Goal: Find specific page/section: Find specific page/section

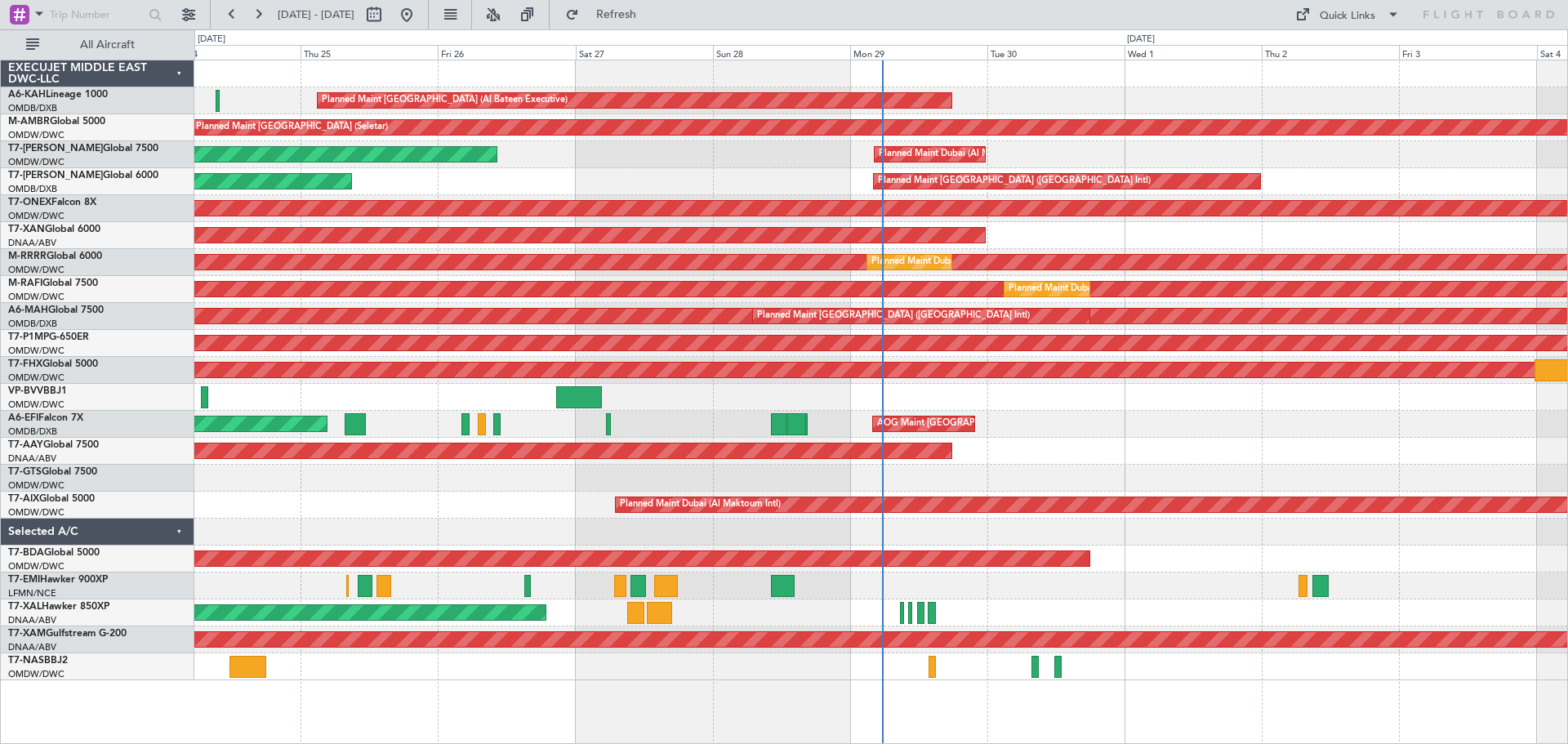
click at [820, 220] on div "Planned Maint Nurnberg" at bounding box center [880, 208] width 1372 height 27
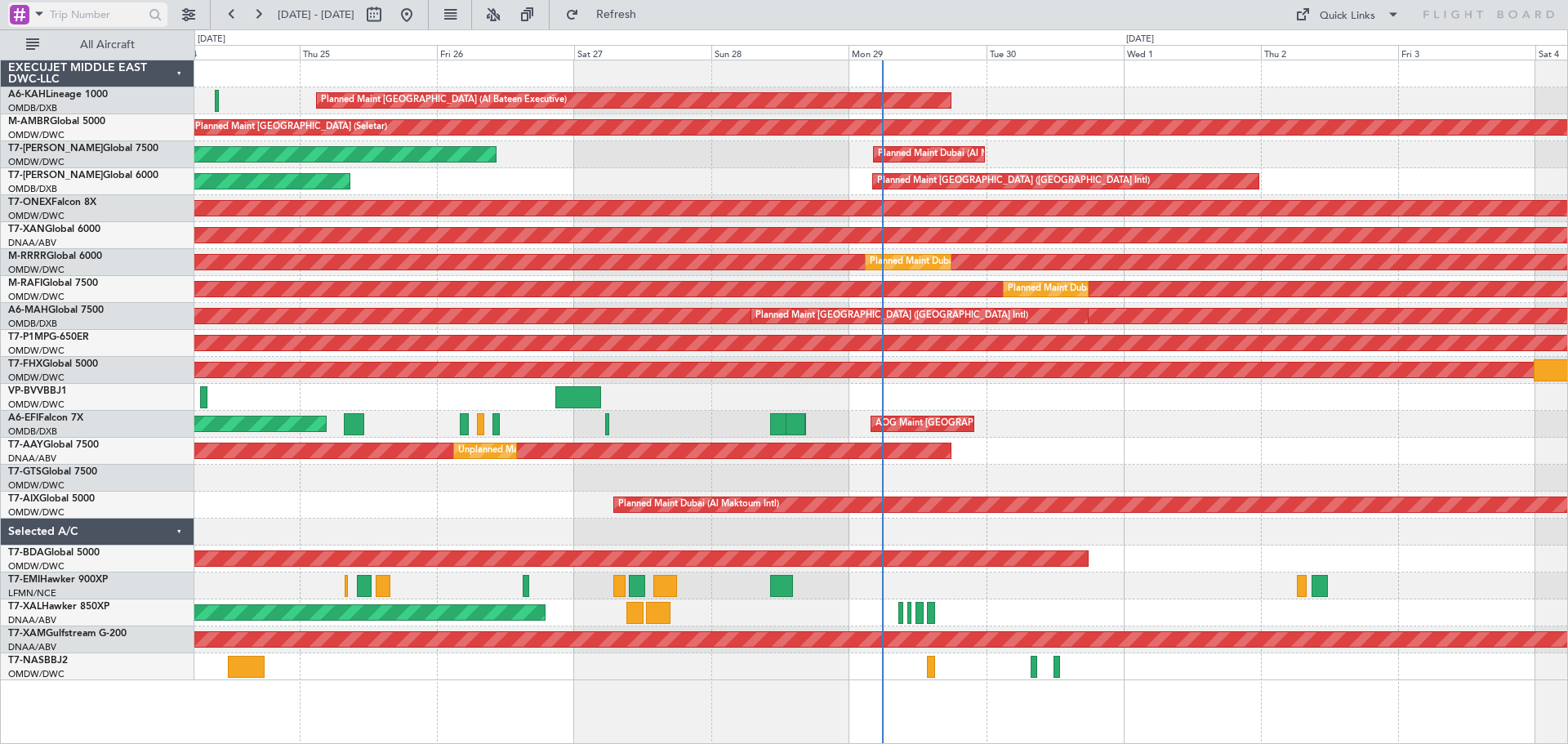
drag, startPoint x: 71, startPoint y: 10, endPoint x: 62, endPoint y: 13, distance: 9.5
click at [67, 11] on input "text" at bounding box center [97, 15] width 94 height 25
click at [38, 15] on span at bounding box center [39, 13] width 20 height 20
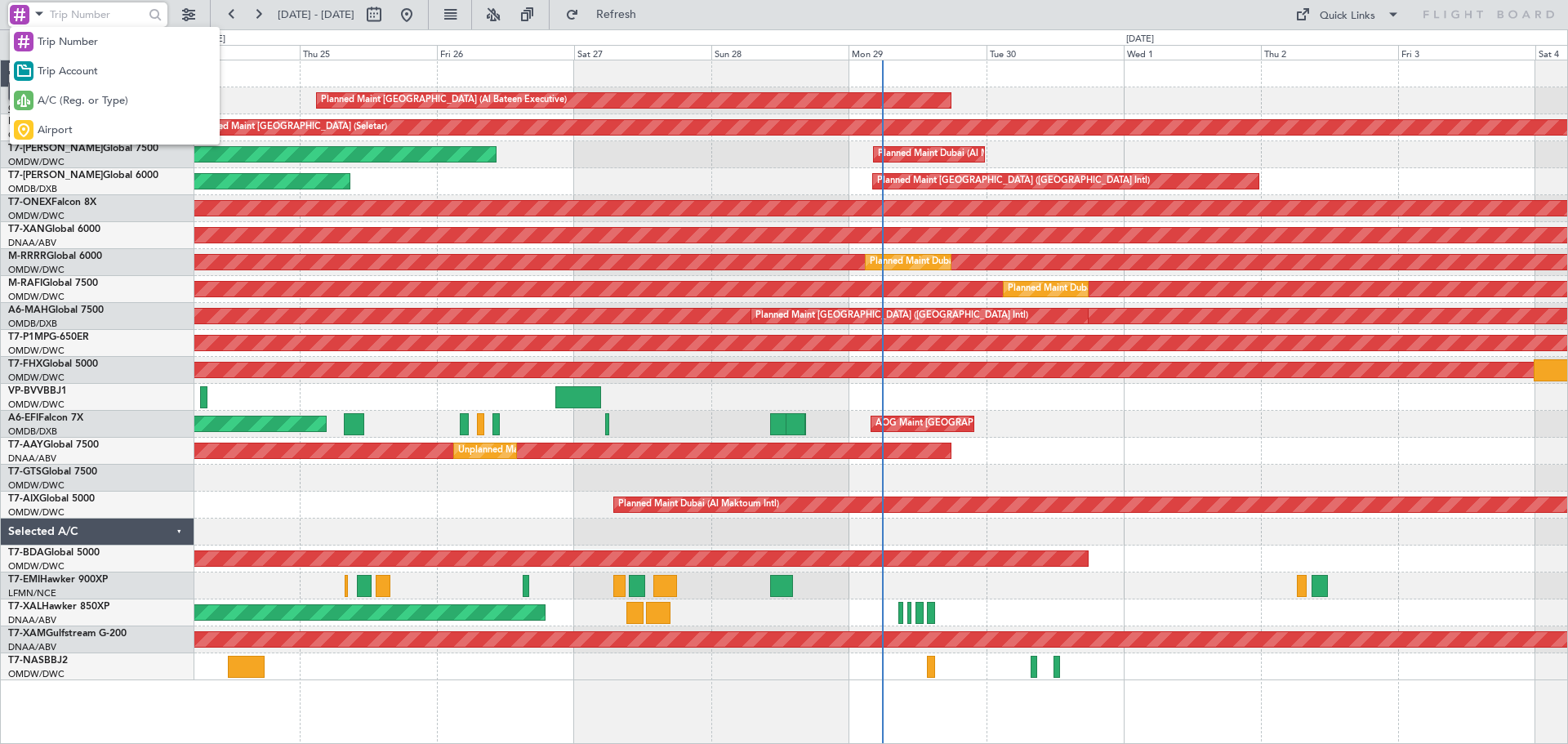
click at [51, 103] on span "A/C (Reg. or Type)" at bounding box center [82, 101] width 90 height 16
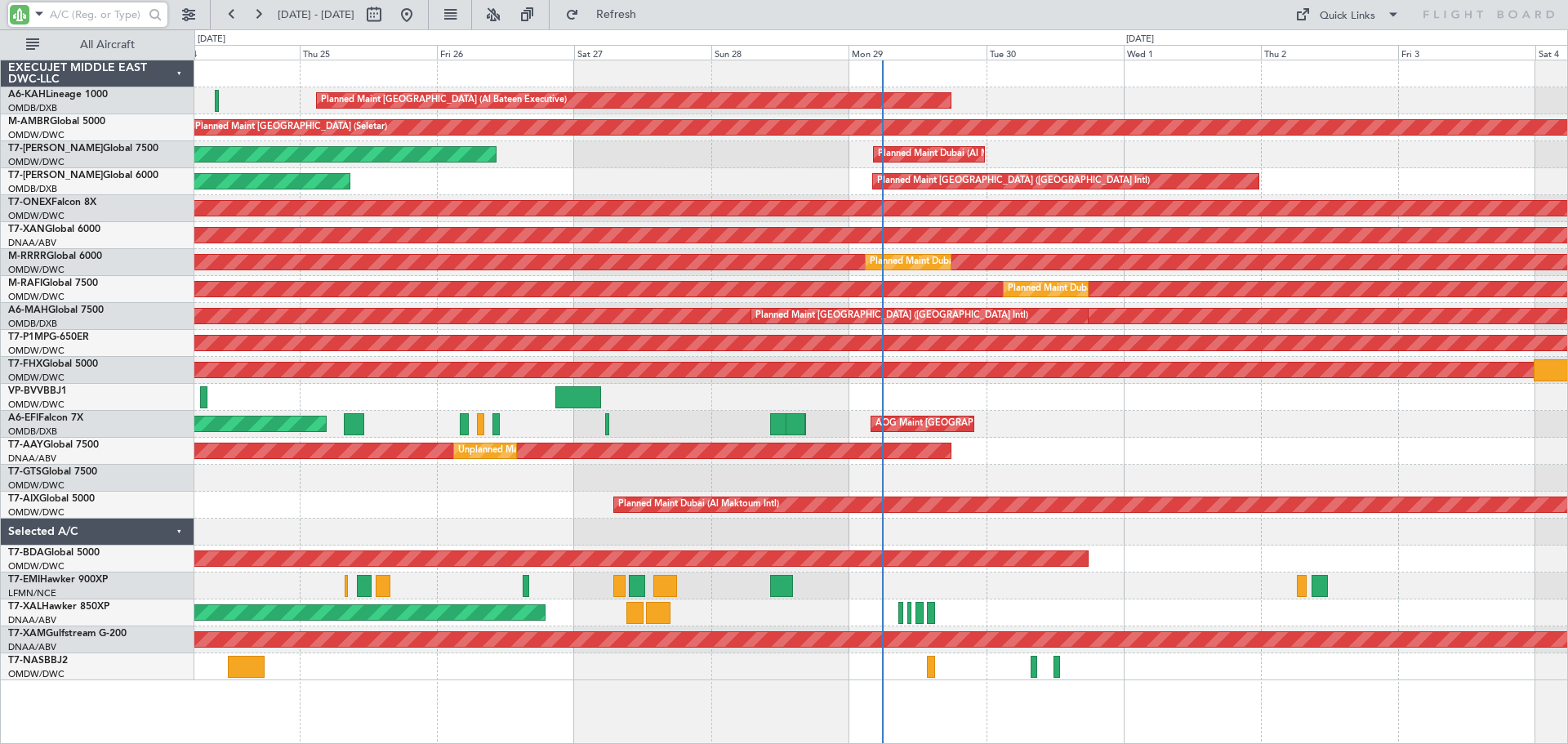
click at [71, 14] on input "text" at bounding box center [97, 15] width 94 height 25
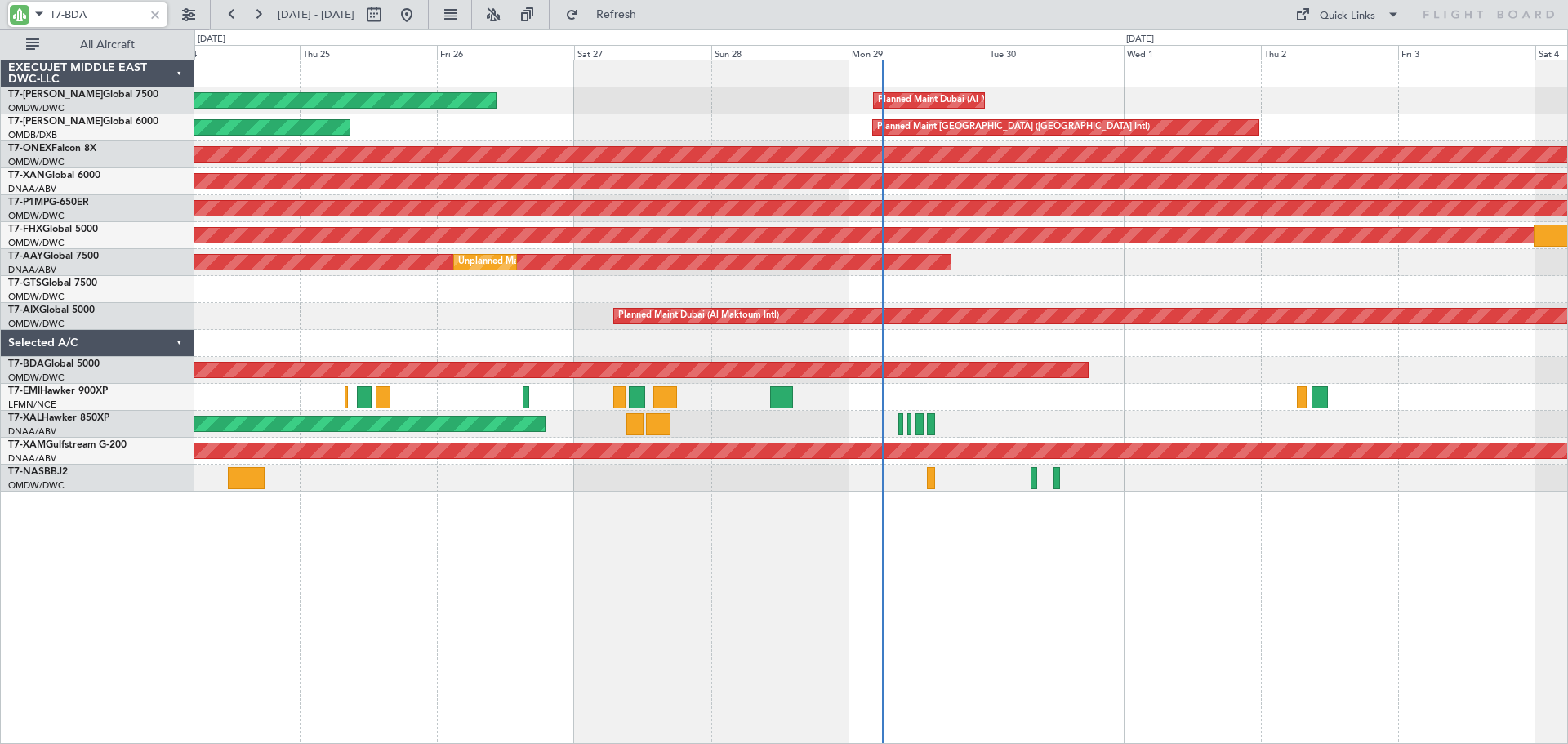
type input "T7-BDA"
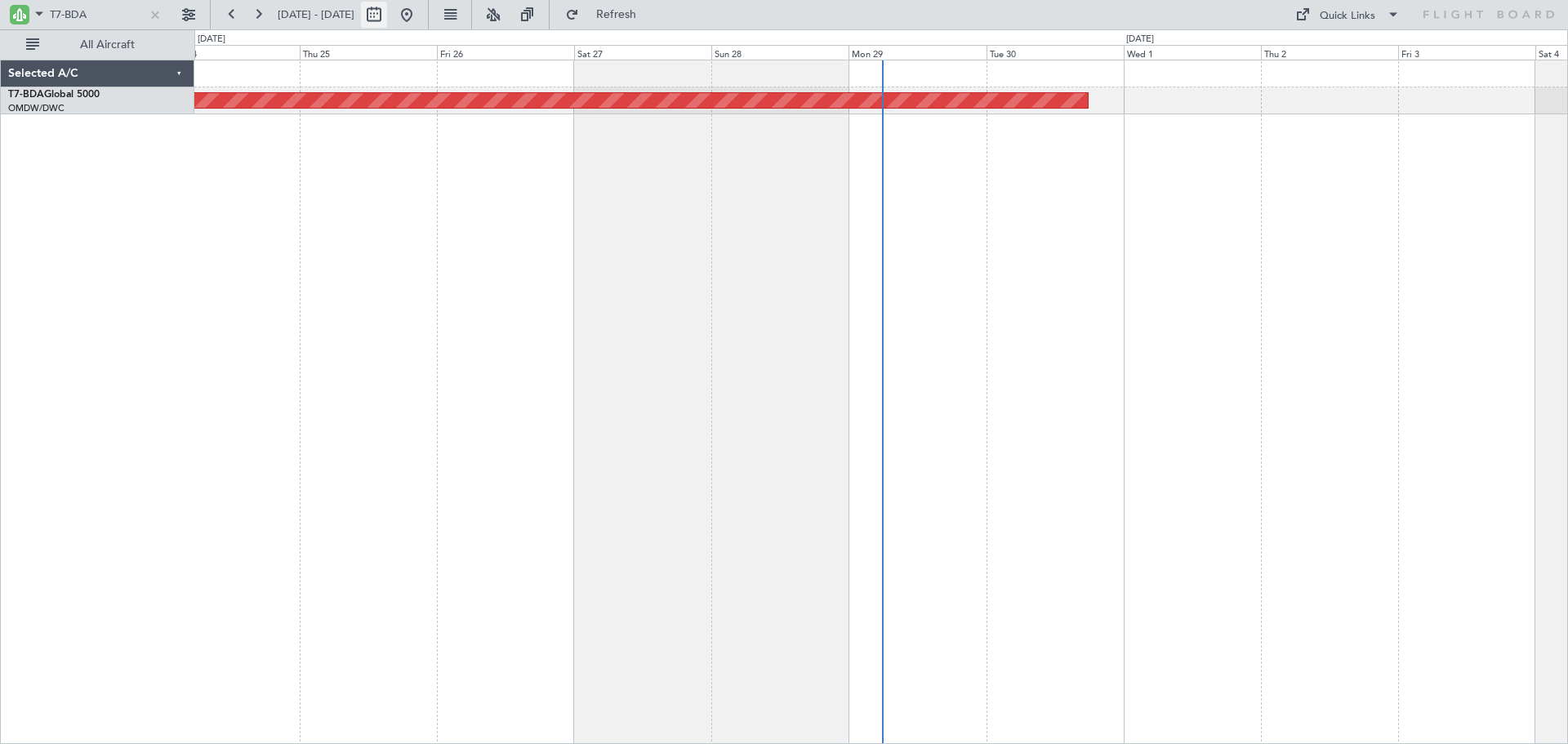
click at [387, 13] on button at bounding box center [373, 14] width 26 height 26
select select "9"
select select "2025"
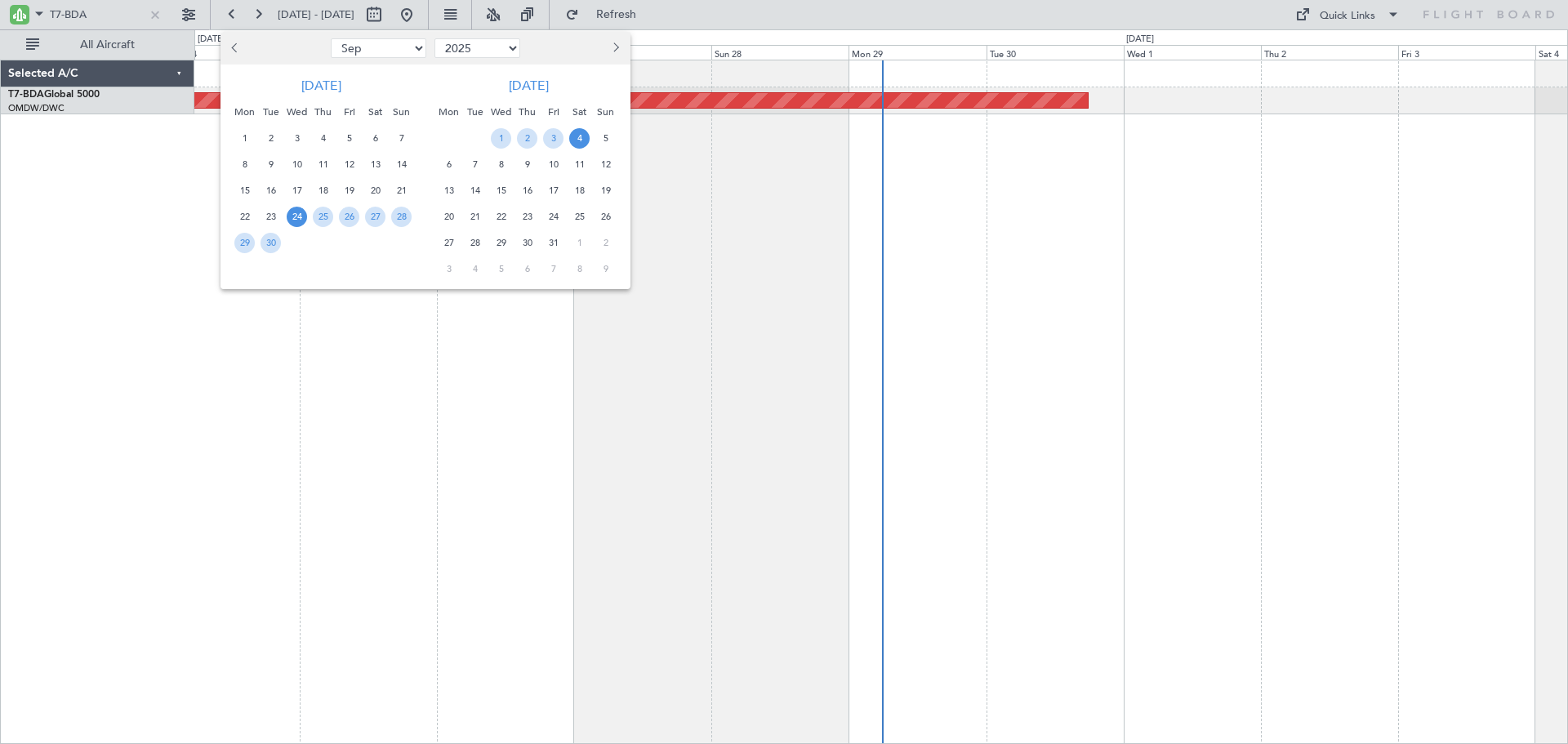
click at [361, 49] on select "Jan Feb Mar Apr May Jun [DATE] Aug Sep Oct Nov Dec" at bounding box center [378, 48] width 96 height 20
select select "2"
click at [331, 38] on select "Jan Feb Mar Apr May Jun [DATE] Aug Sep Oct Nov Dec" at bounding box center [378, 48] width 96 height 20
click at [371, 133] on span "1" at bounding box center [375, 138] width 20 height 20
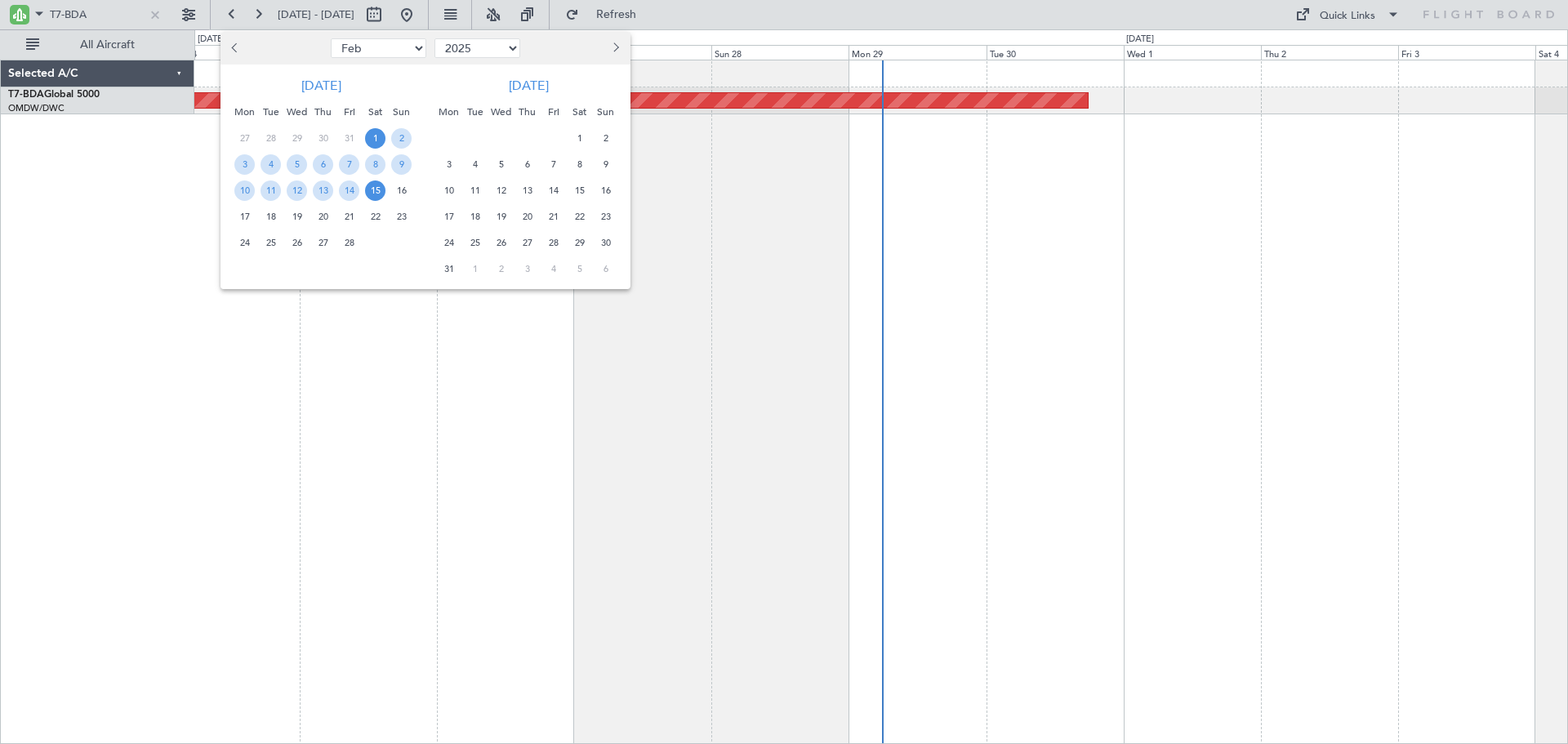
click at [380, 188] on span "15" at bounding box center [375, 191] width 20 height 20
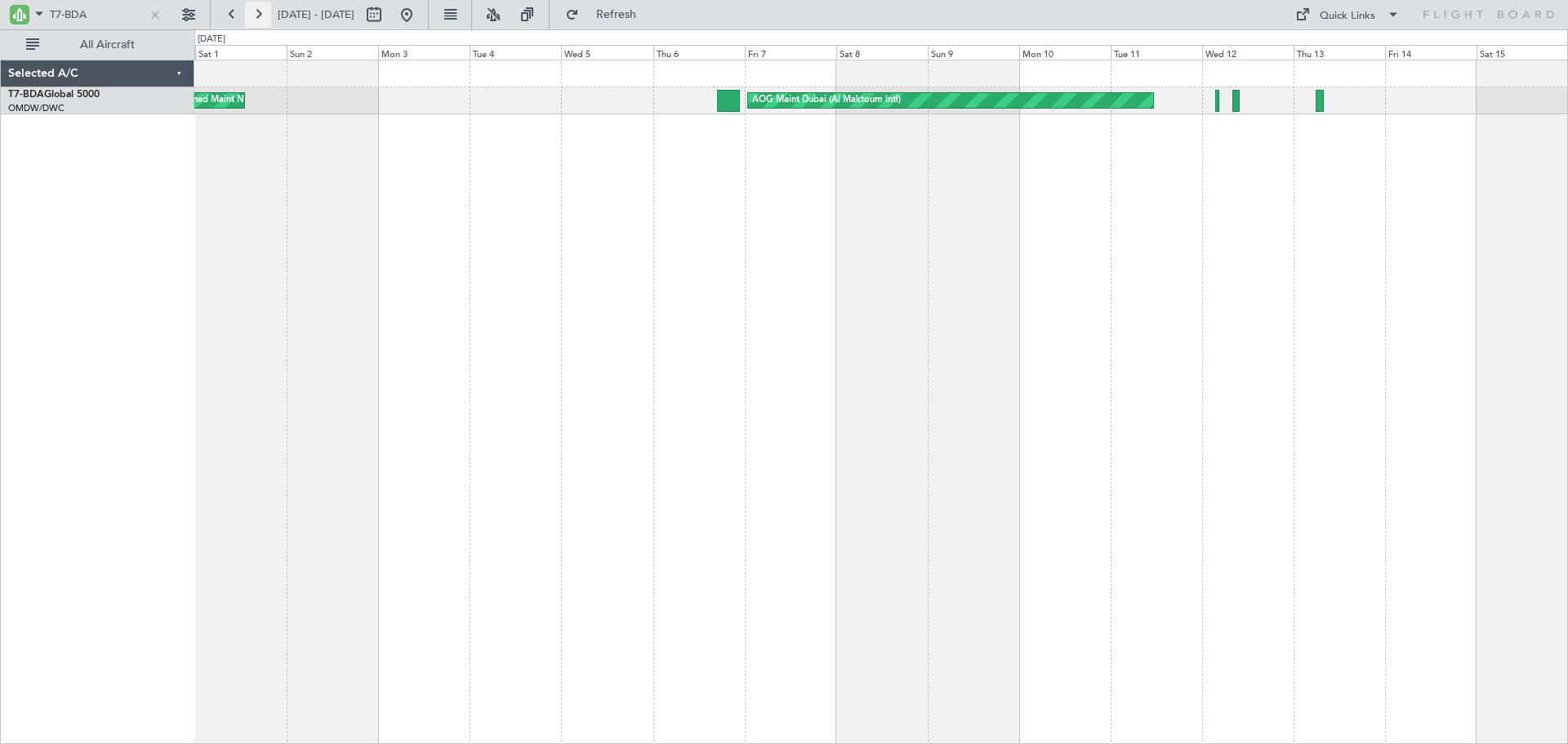
click at [258, 14] on button at bounding box center [257, 14] width 26 height 26
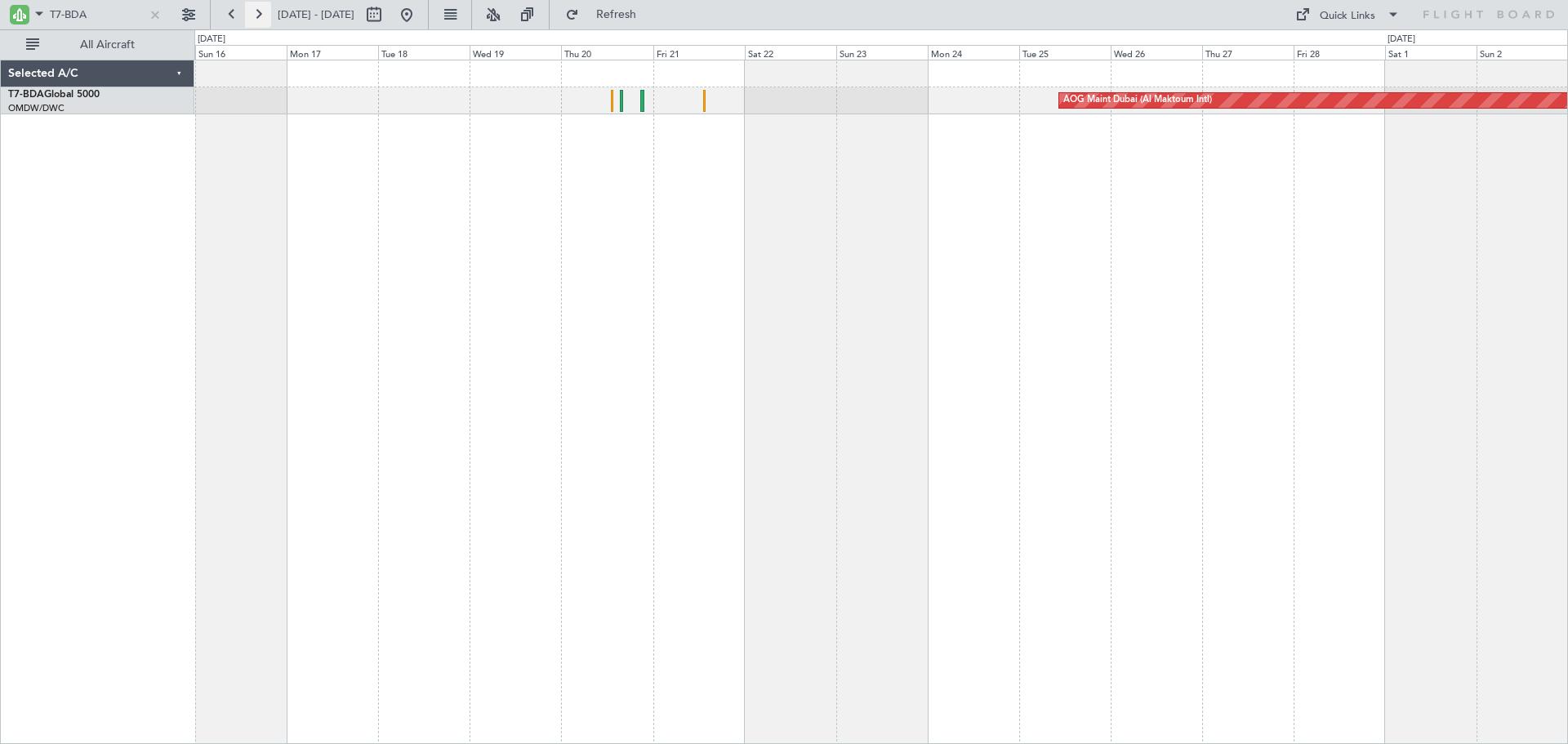
click at [264, 16] on button at bounding box center [257, 14] width 26 height 26
